Goal: Task Accomplishment & Management: Complete application form

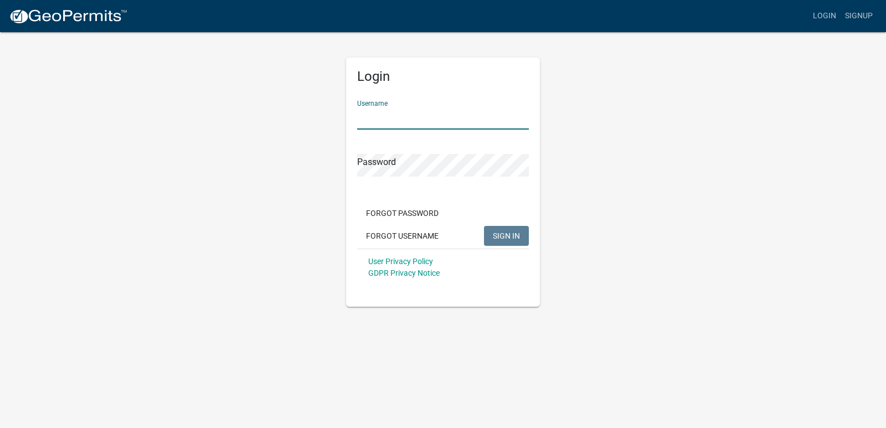
click at [405, 126] on input "Username" at bounding box center [443, 118] width 172 height 23
click at [394, 120] on input "Username" at bounding box center [443, 118] width 172 height 23
type input "[PERSON_NAME][EMAIL_ADDRESS][DOMAIN_NAME]"
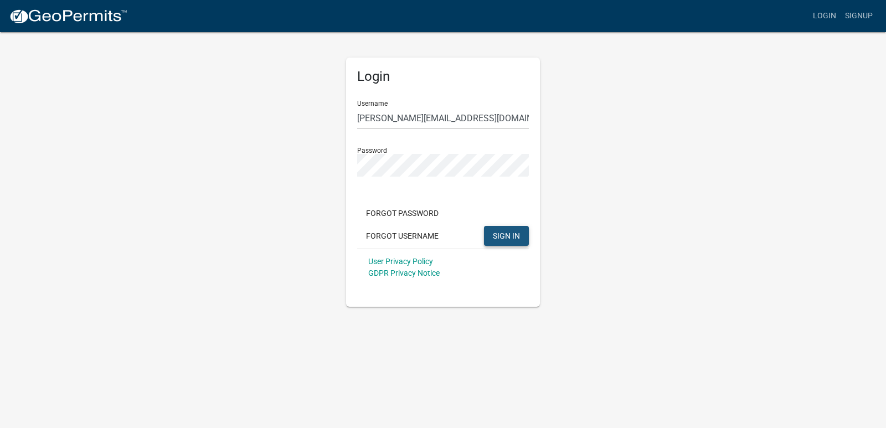
click at [505, 227] on button "SIGN IN" at bounding box center [506, 236] width 45 height 20
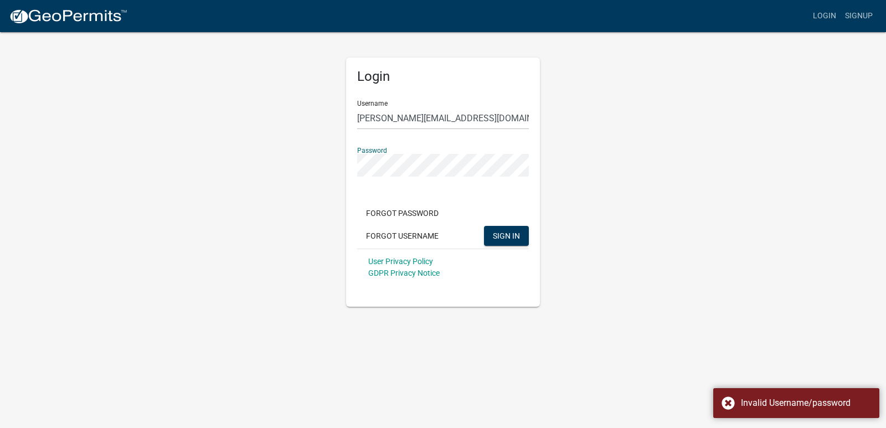
click at [89, 161] on app-login-view "more_horiz Login Signup Login Username [PERSON_NAME][EMAIL_ADDRESS][DOMAIN_NAME…" at bounding box center [443, 153] width 886 height 307
